Goal: Transaction & Acquisition: Purchase product/service

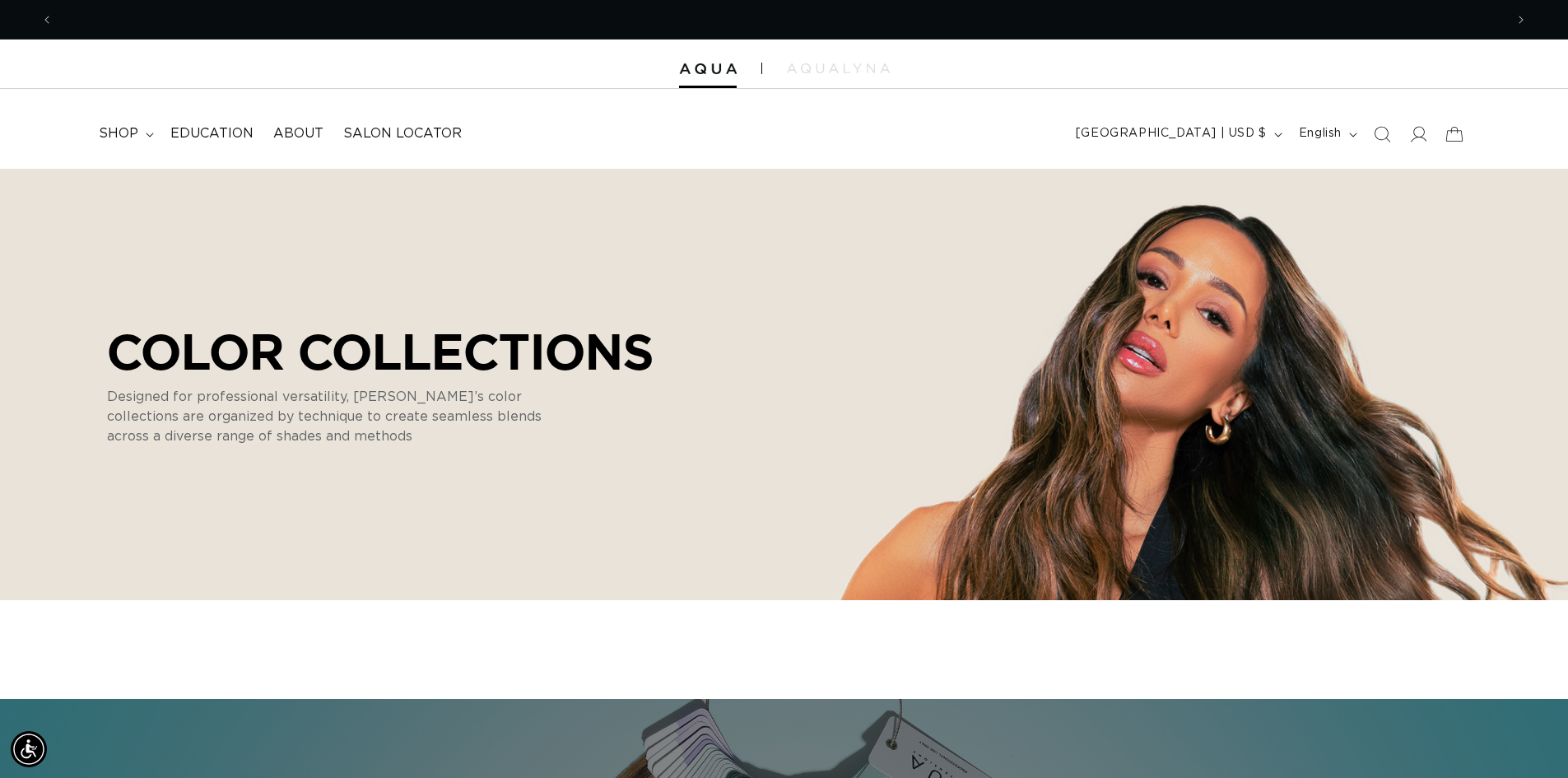
scroll to position [0, 1451]
click at [118, 136] on span "shop" at bounding box center [119, 134] width 39 height 18
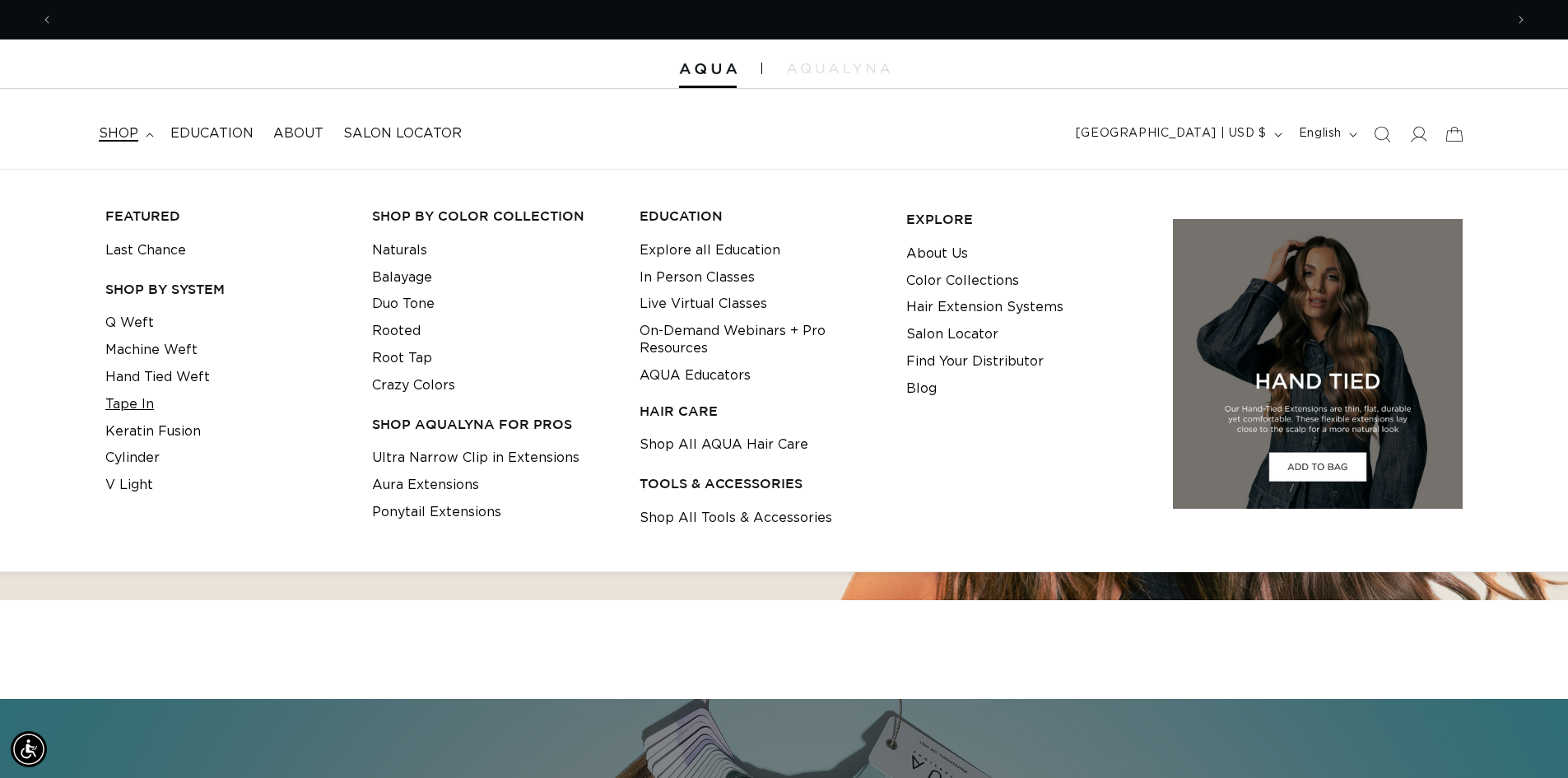
scroll to position [0, 2903]
click at [128, 403] on link "Tape In" at bounding box center [130, 404] width 49 height 27
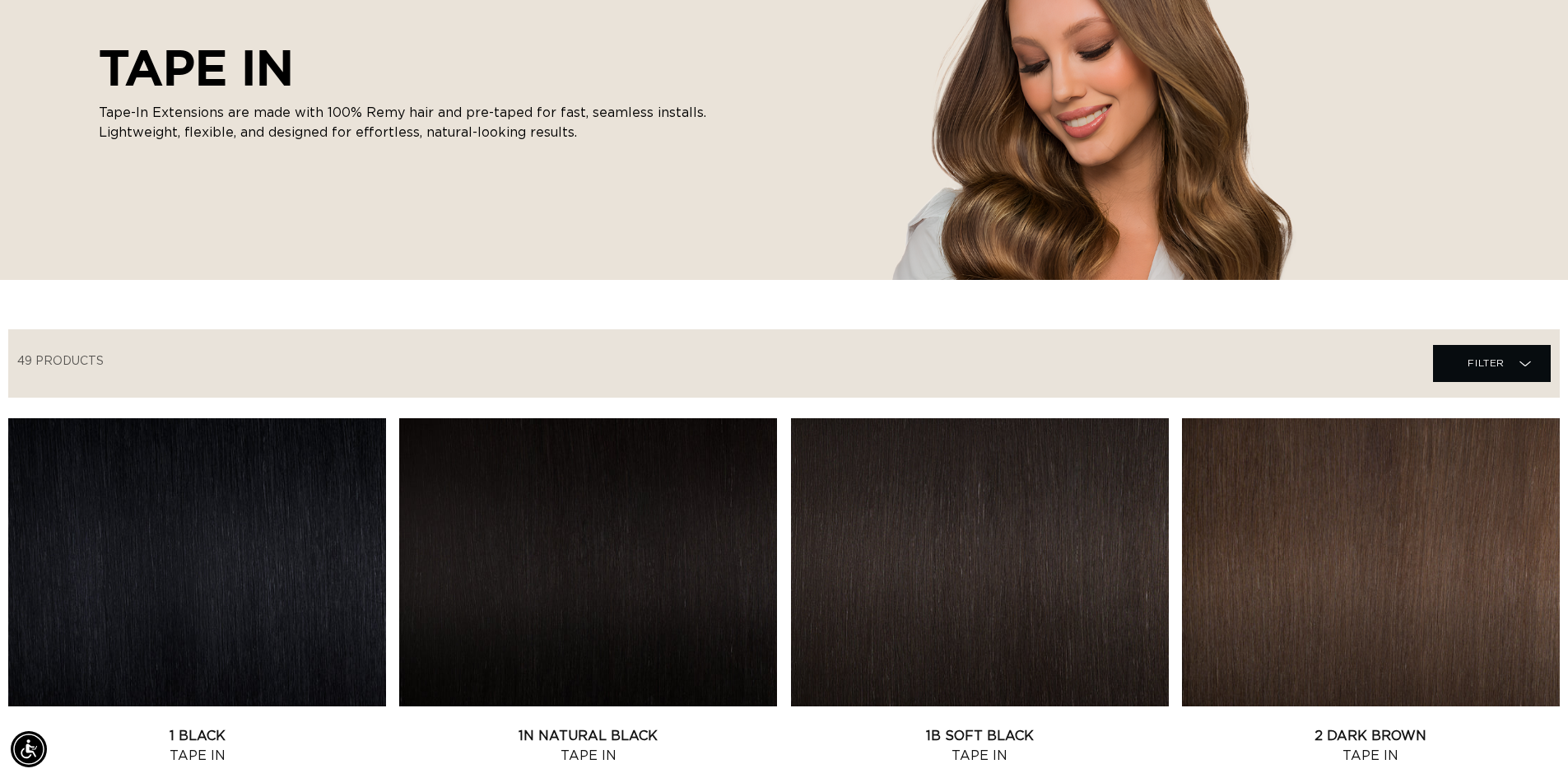
scroll to position [247, 0]
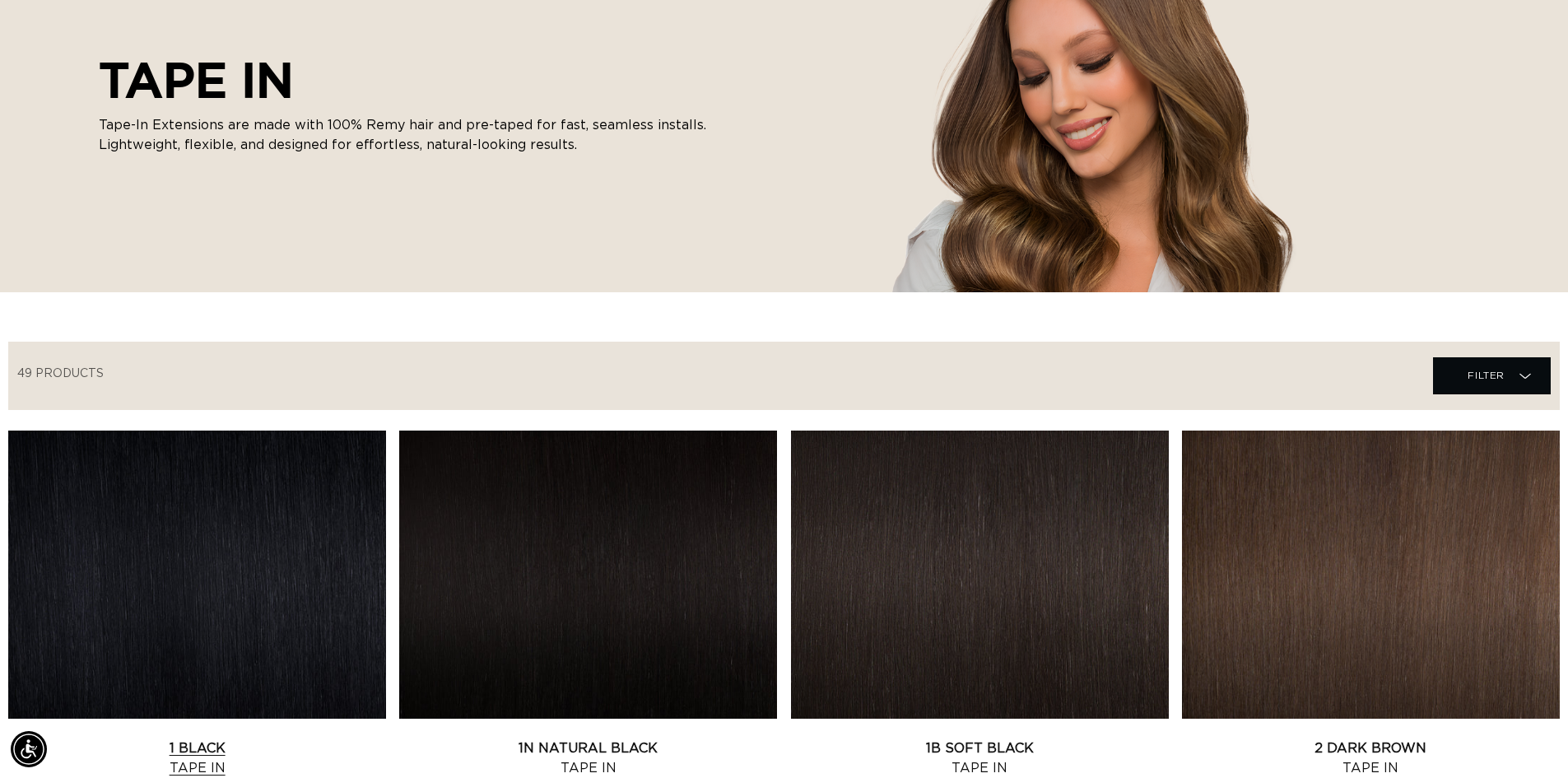
click at [268, 739] on link "1 Black Tape In" at bounding box center [197, 758] width 378 height 39
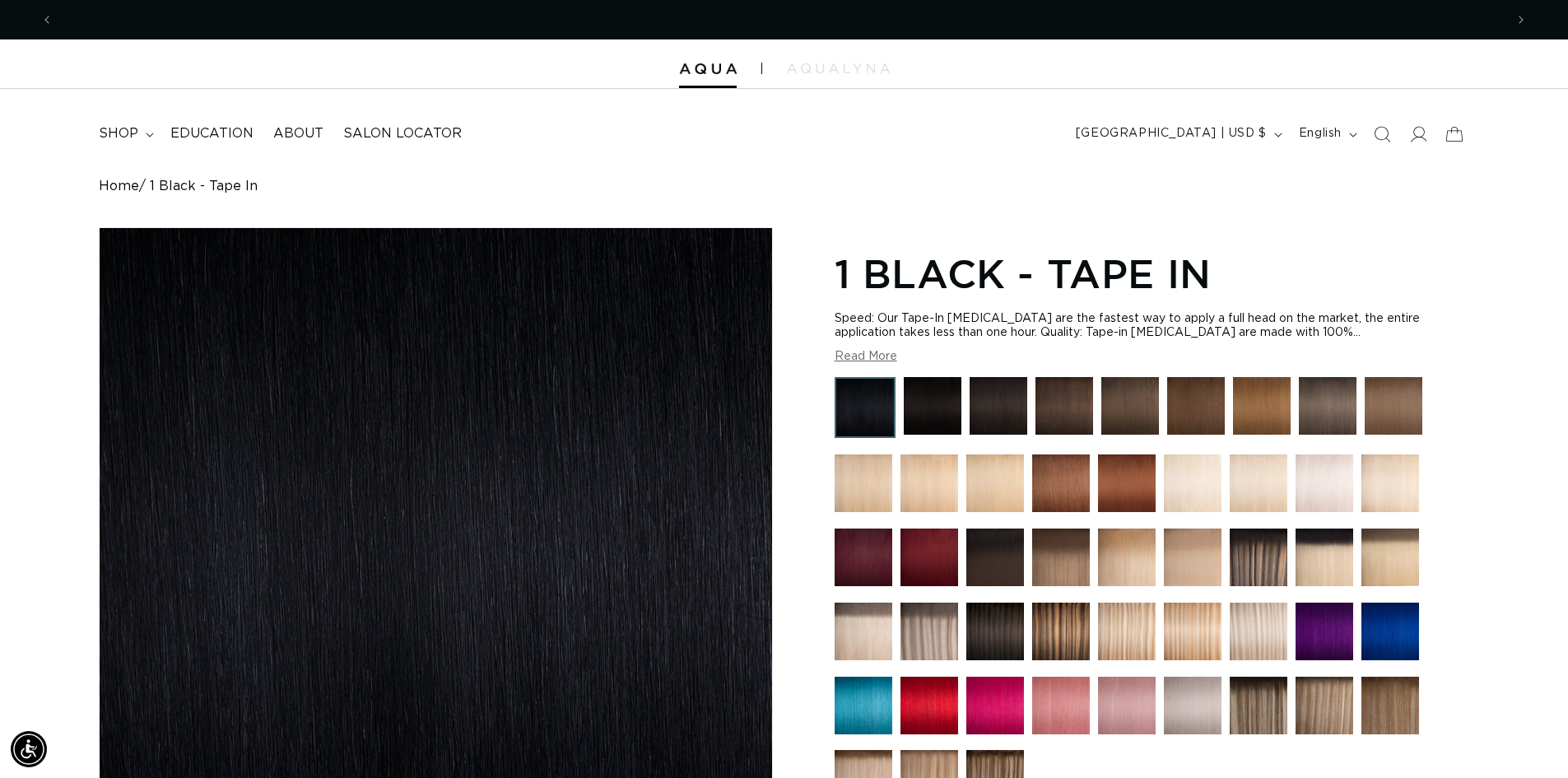
scroll to position [0, 2903]
click at [852, 357] on button "Read More" at bounding box center [866, 357] width 63 height 14
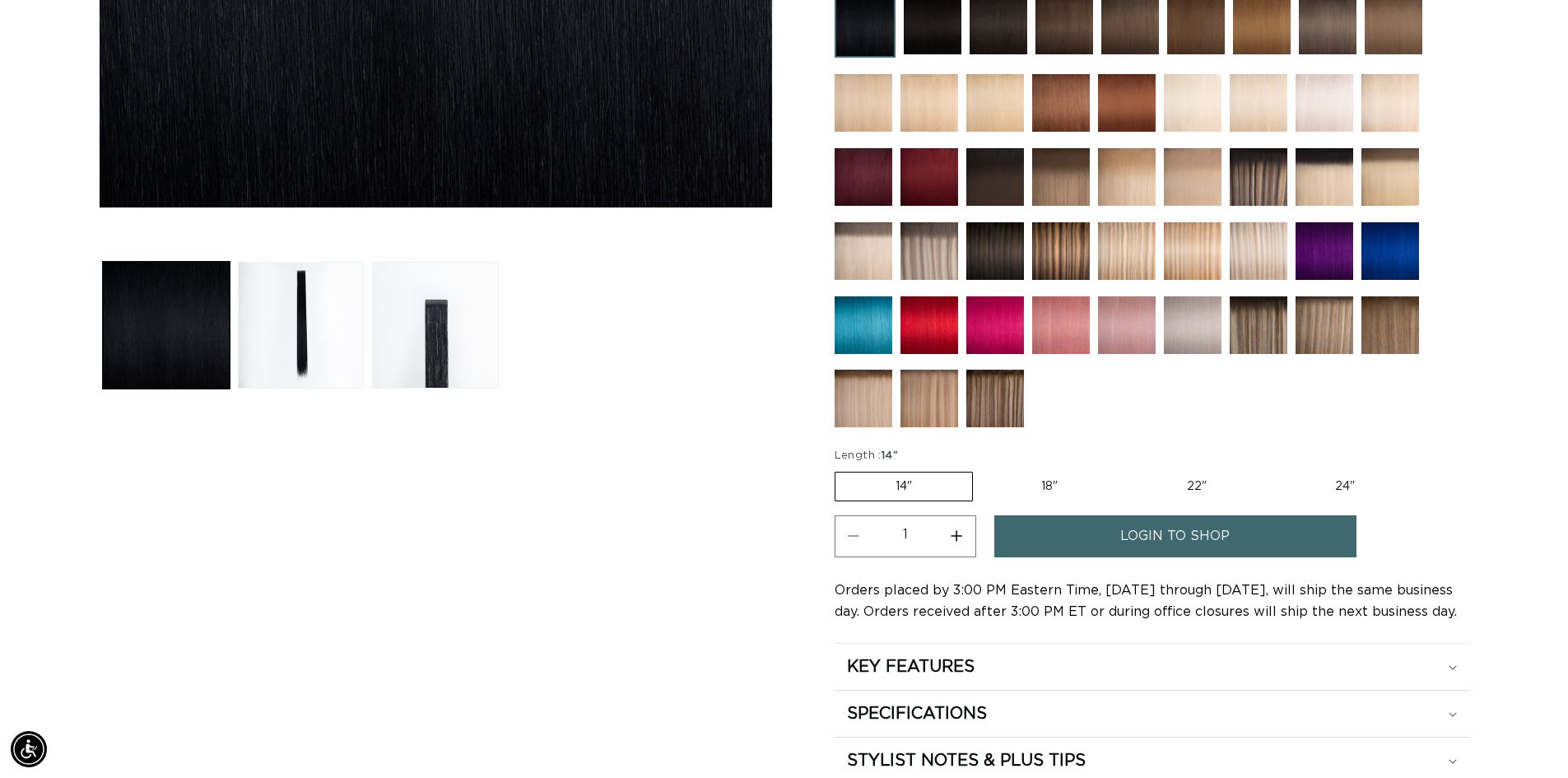
click at [1344, 486] on label "24" Variant sold out or unavailable" at bounding box center [1345, 487] width 140 height 28
click at [1276, 469] on input "24" Variant sold out or unavailable" at bounding box center [1275, 469] width 1 height 1
radio input "true"
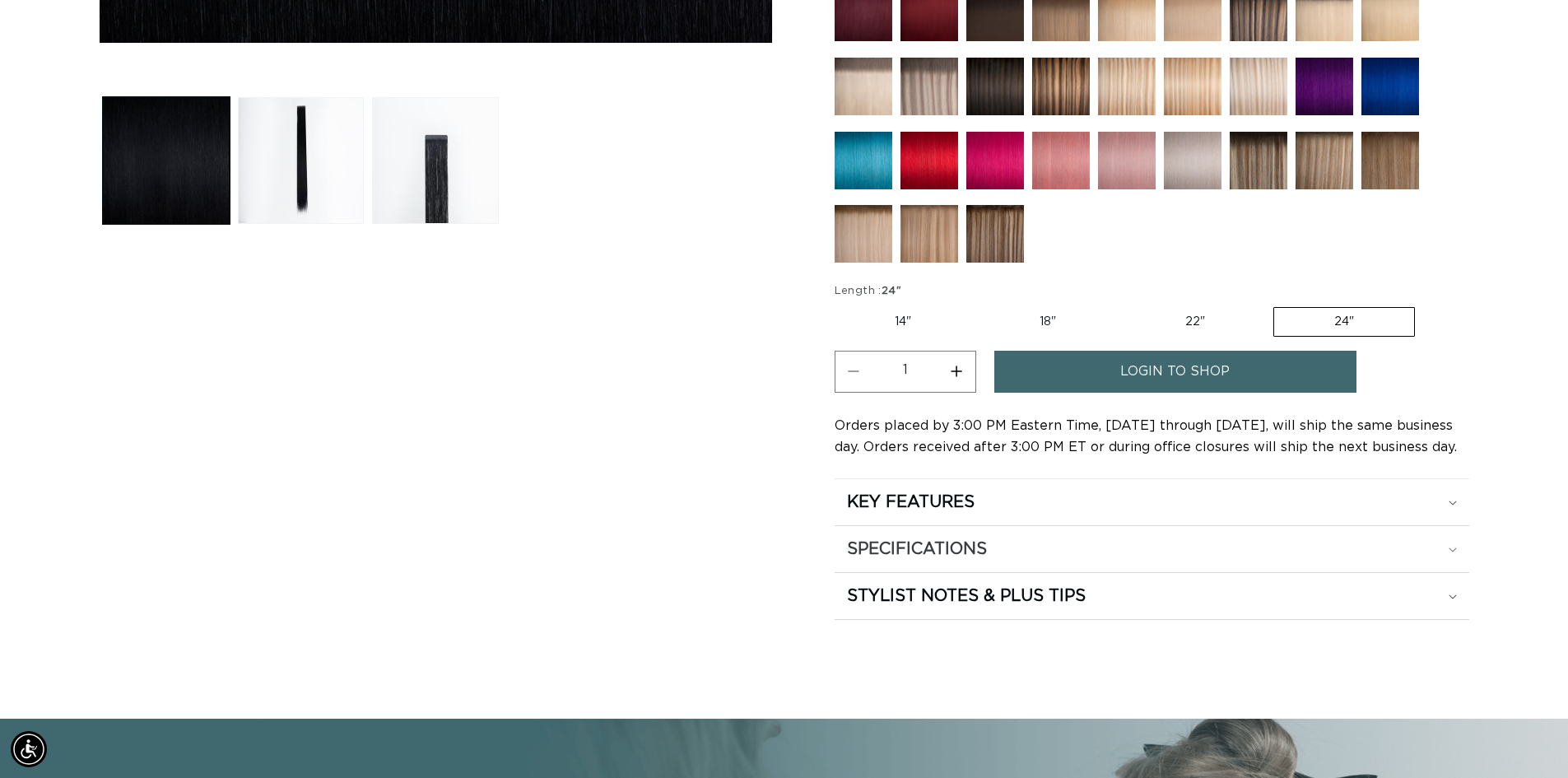
click at [1441, 543] on div "SPECIFICATIONS" at bounding box center [1151, 548] width 610 height 21
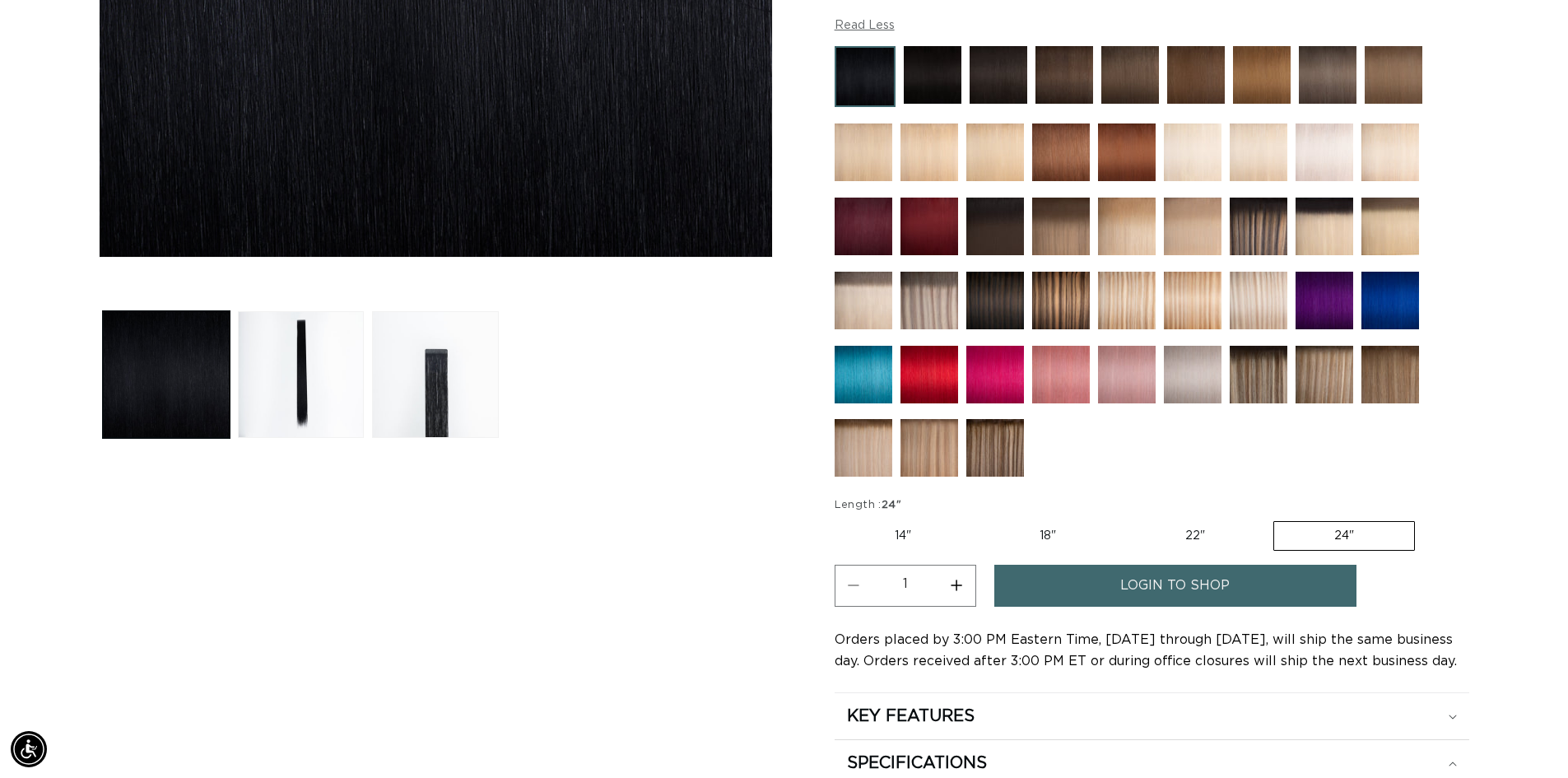
scroll to position [576, 0]
